Goal: Information Seeking & Learning: Learn about a topic

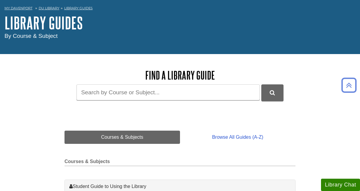
scroll to position [24, 0]
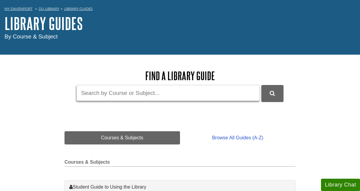
click at [161, 98] on input "Guide Search Terms" at bounding box center [168, 93] width 183 height 16
type input "biology"
click at [261, 85] on button "DU Library Guides Search" at bounding box center [272, 93] width 22 height 17
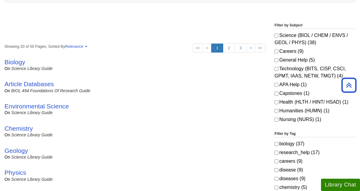
scroll to position [87, 0]
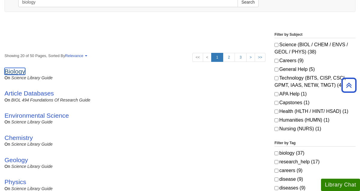
click at [17, 72] on link "Biology" at bounding box center [15, 71] width 21 height 7
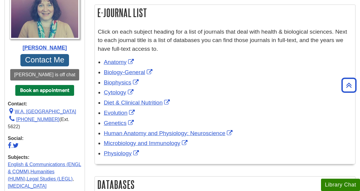
scroll to position [248, 0]
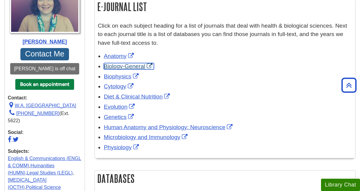
click at [130, 67] on link "Biology-General" at bounding box center [129, 66] width 50 height 6
